Goal: Task Accomplishment & Management: Use online tool/utility

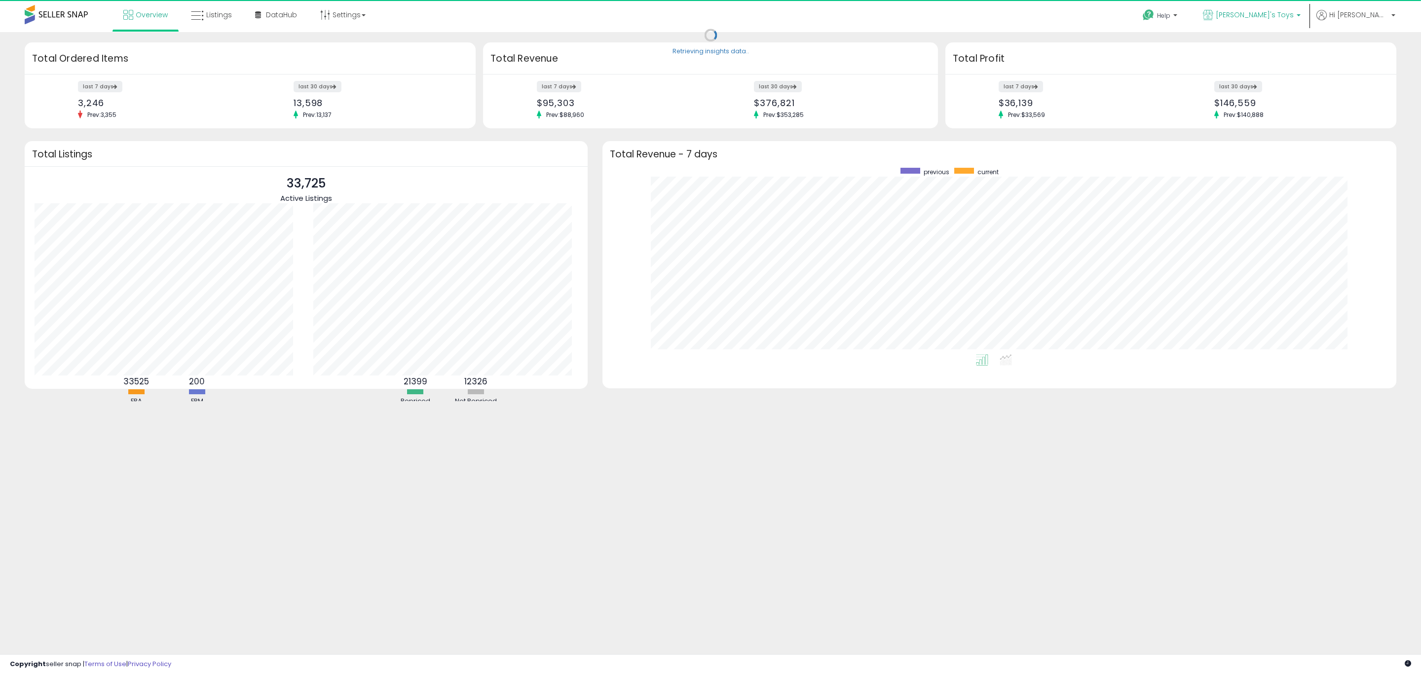
scroll to position [186, 774]
drag, startPoint x: 212, startPoint y: 10, endPoint x: 220, endPoint y: 6, distance: 9.3
click at [212, 10] on span "Listings" at bounding box center [219, 15] width 26 height 10
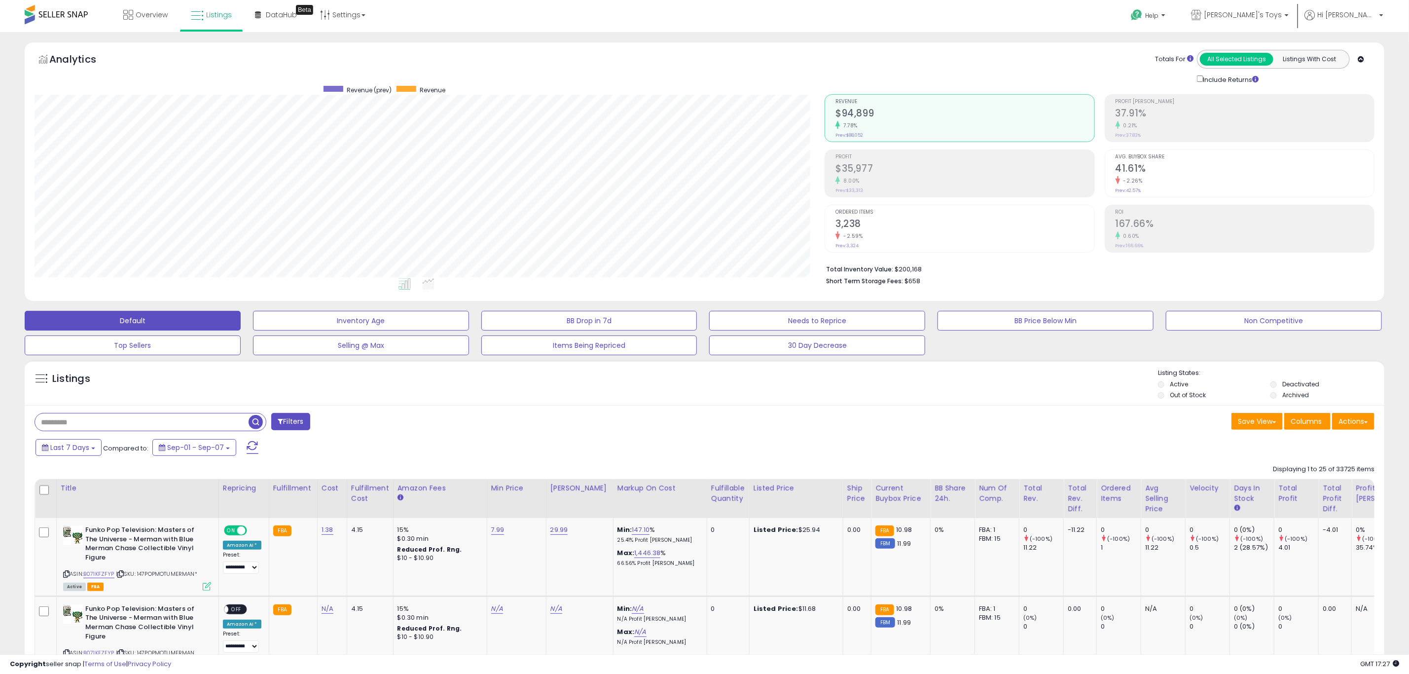
scroll to position [203, 790]
click at [1353, 429] on button "Actions" at bounding box center [1353, 421] width 42 height 17
drag, startPoint x: 1313, startPoint y: 487, endPoint x: 1310, endPoint y: 474, distance: 13.1
click at [1310, 474] on ul "Import Export Visible Columns Export All Columns Export Related Asins" at bounding box center [1314, 471] width 121 height 79
click at [1347, 419] on button "Actions" at bounding box center [1353, 421] width 42 height 17
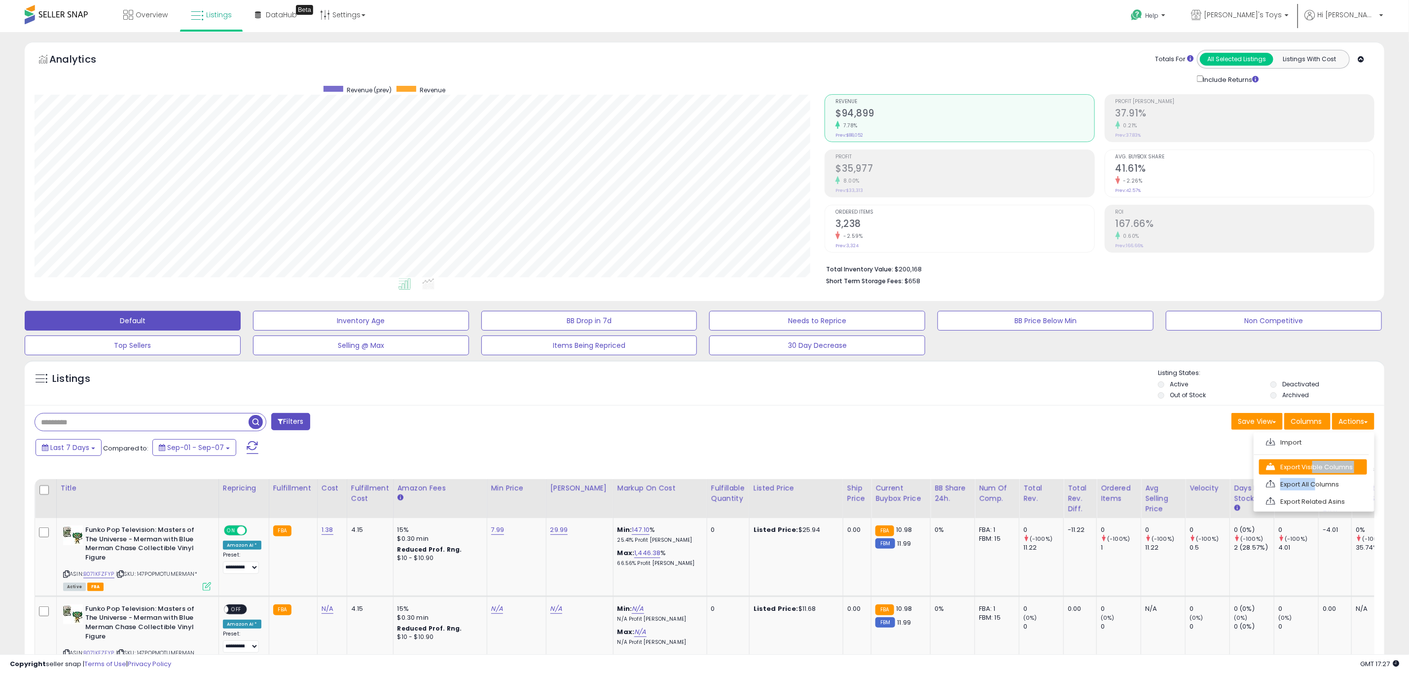
click at [1318, 466] on link "Export Visible Columns" at bounding box center [1313, 466] width 108 height 15
